Goal: Task Accomplishment & Management: Manage account settings

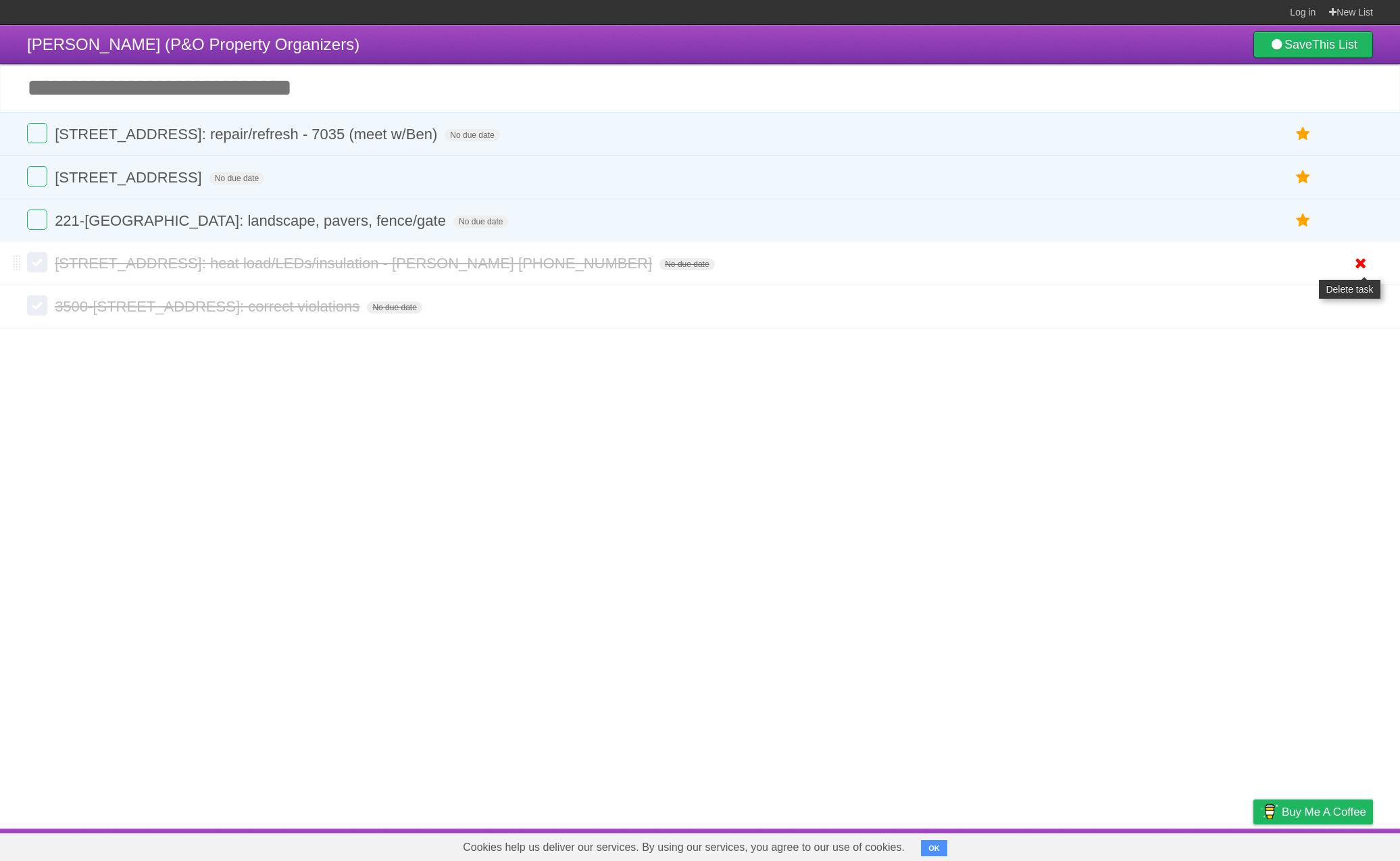
click at [1360, 265] on icon at bounding box center [1360, 263] width 19 height 23
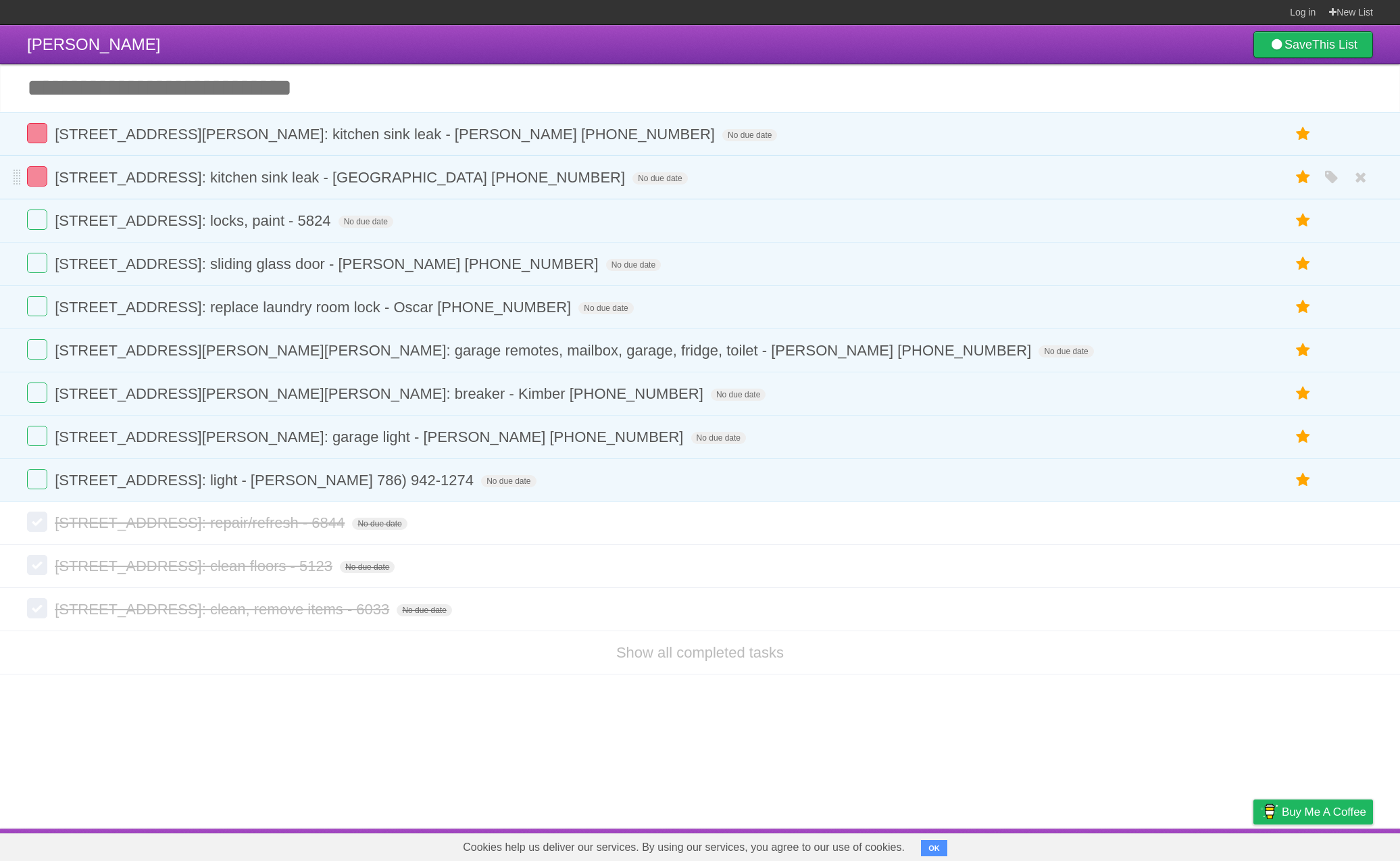
click at [25, 193] on li "[STREET_ADDRESS]: kitchen sink leak - [GEOGRAPHIC_DATA] [PHONE_NUMBER] No due d…" at bounding box center [700, 177] width 1400 height 44
drag, startPoint x: 38, startPoint y: 184, endPoint x: 54, endPoint y: 193, distance: 18.4
click at [38, 184] on label at bounding box center [37, 176] width 20 height 20
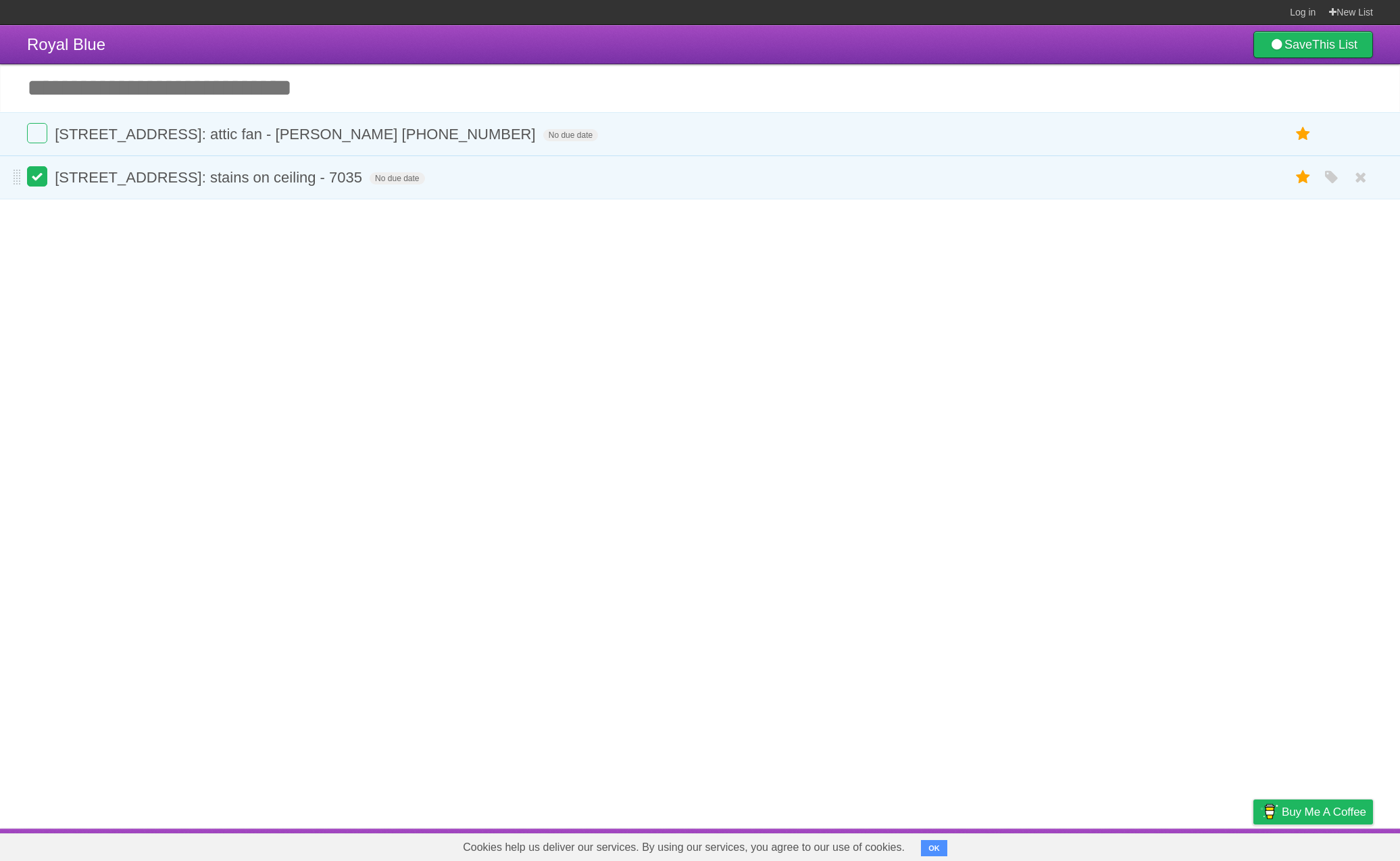
click at [34, 189] on li "[STREET_ADDRESS]: stains on ceiling - 7035 No due date White Red Blue Green Pur…" at bounding box center [700, 177] width 1400 height 44
click at [35, 187] on label at bounding box center [37, 176] width 20 height 20
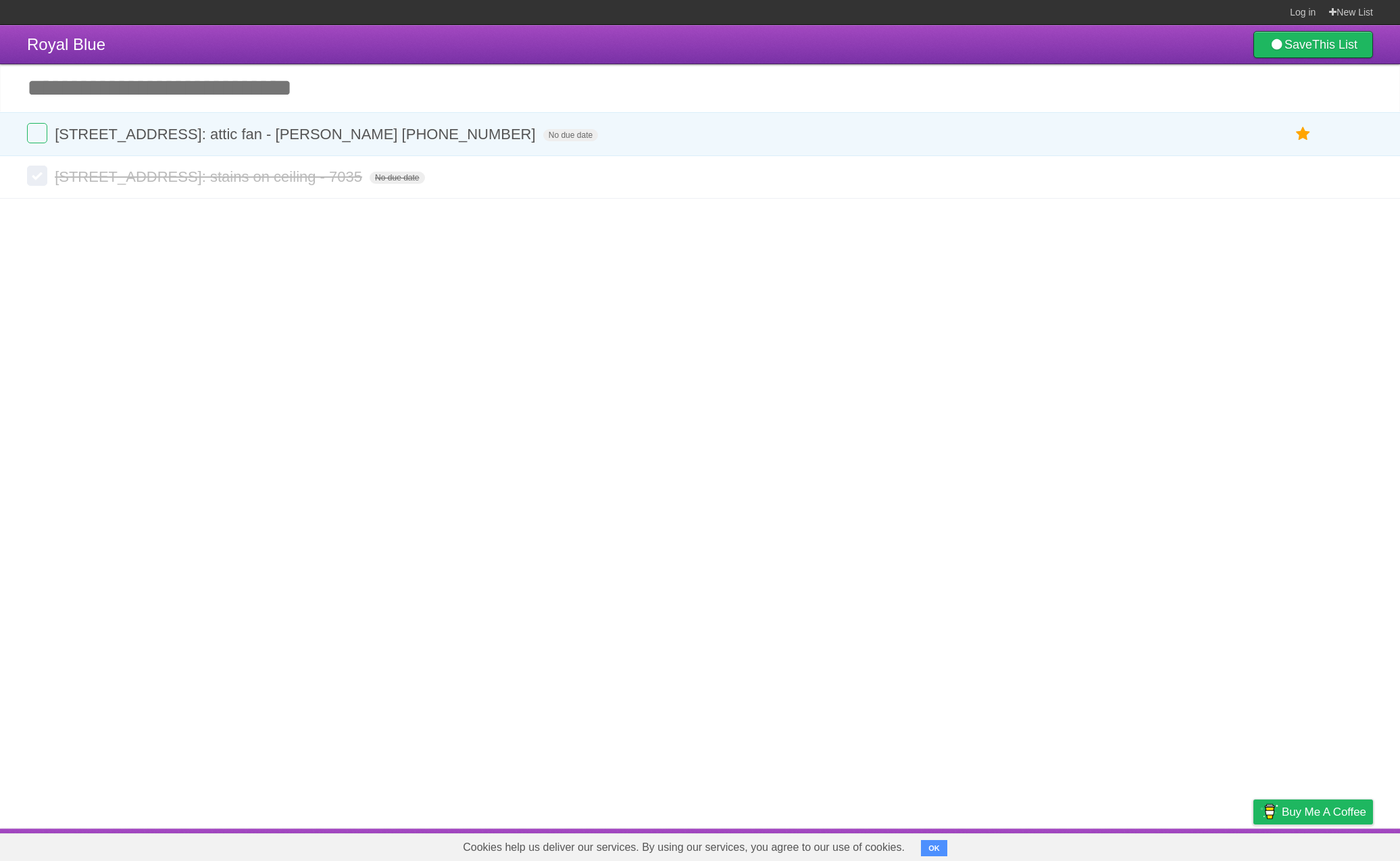
drag, startPoint x: 1363, startPoint y: 181, endPoint x: 876, endPoint y: 15, distance: 514.5
click at [1362, 181] on icon at bounding box center [1360, 177] width 19 height 23
